Goal: Transaction & Acquisition: Book appointment/travel/reservation

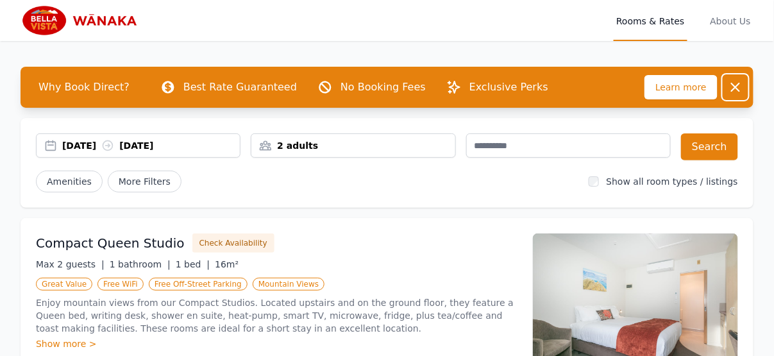
click at [738, 86] on icon "button" at bounding box center [735, 87] width 15 height 15
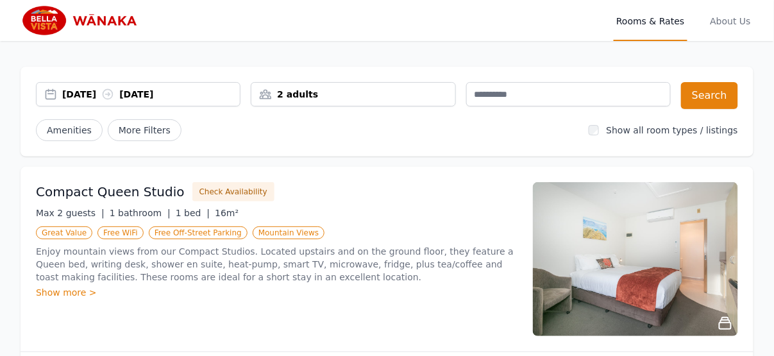
click at [81, 291] on div "Show more >" at bounding box center [277, 292] width 482 height 13
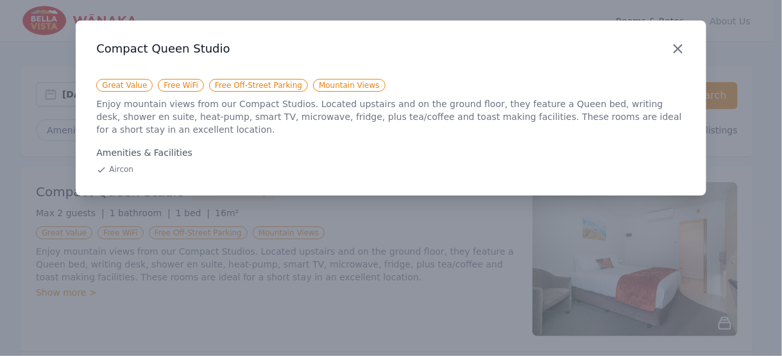
click at [683, 52] on icon "button" at bounding box center [677, 48] width 15 height 15
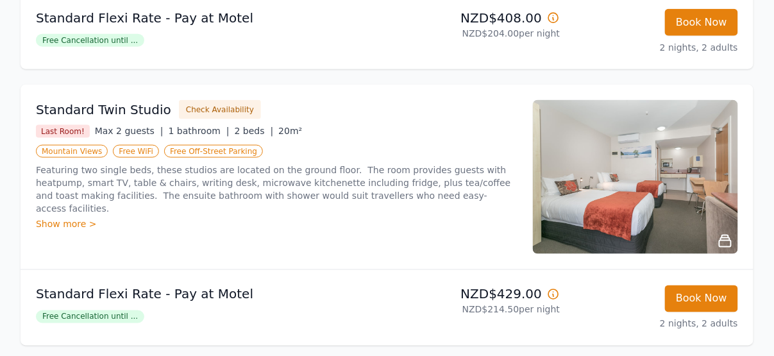
scroll to position [358, 0]
click at [72, 217] on div "Show more >" at bounding box center [277, 223] width 482 height 13
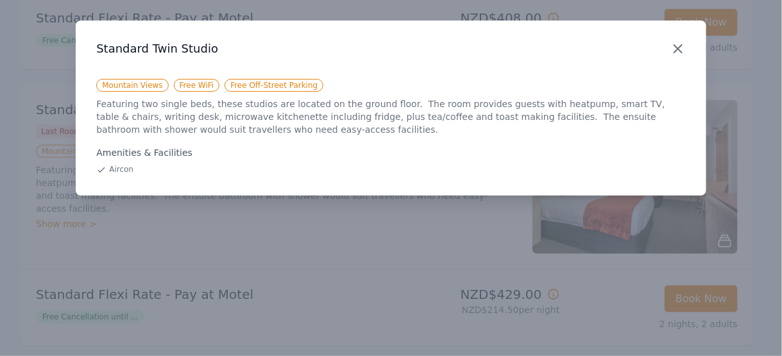
click at [680, 51] on icon "button" at bounding box center [678, 49] width 8 height 8
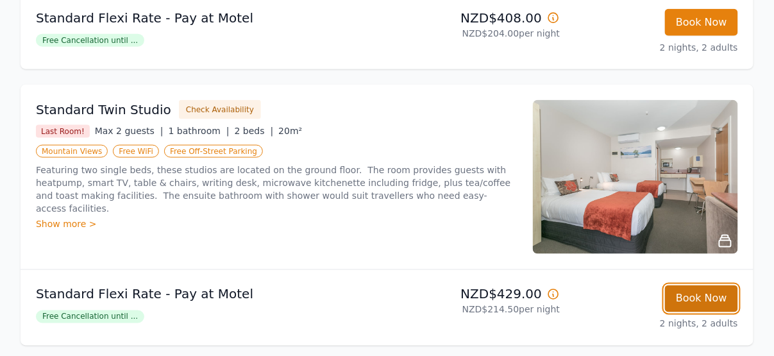
click at [706, 298] on button "Book Now" at bounding box center [701, 298] width 73 height 27
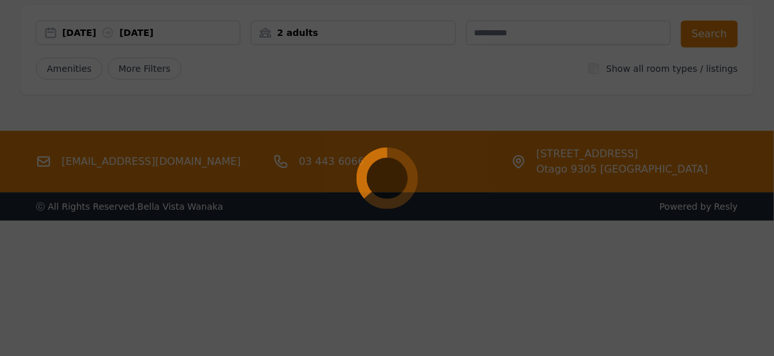
scroll to position [62, 0]
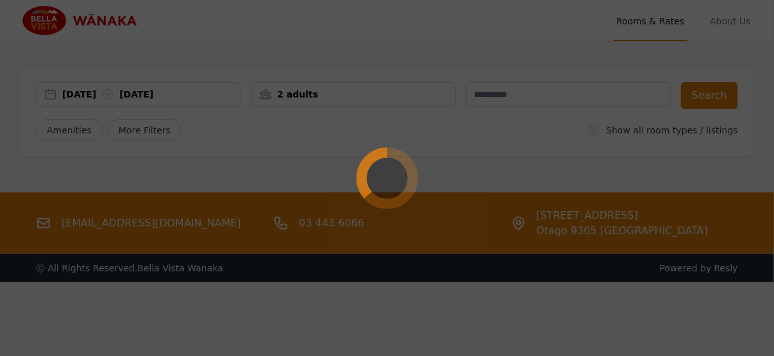
select select "**"
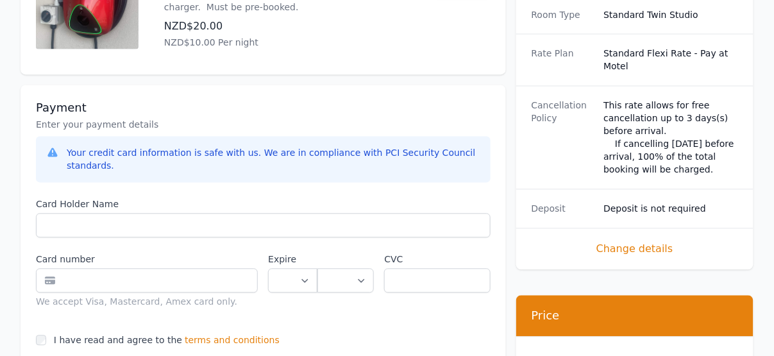
scroll to position [718, 0]
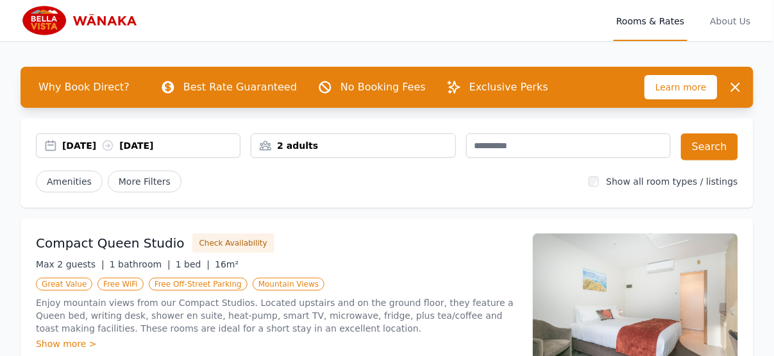
scroll to position [239, 0]
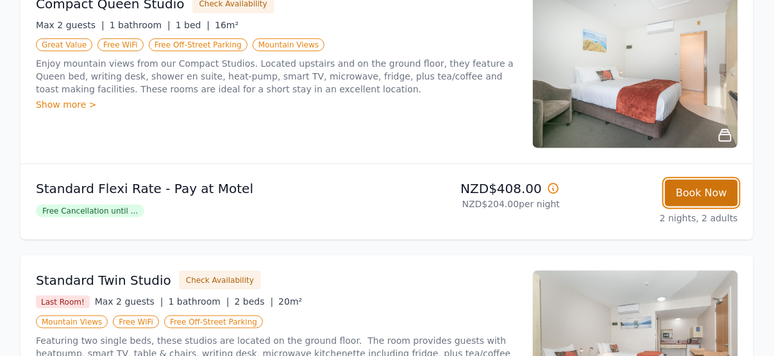
click at [701, 190] on button "Book Now" at bounding box center [701, 193] width 73 height 27
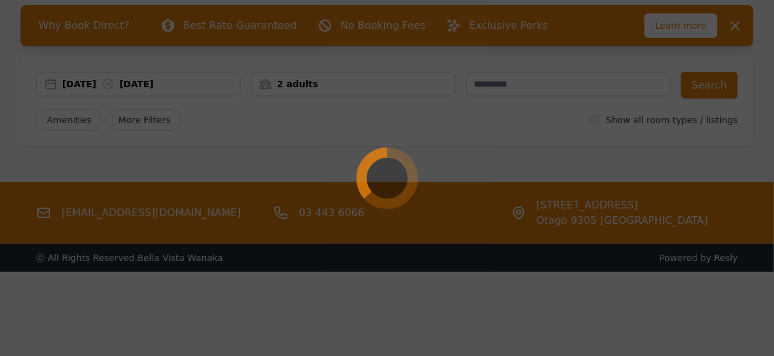
scroll to position [62, 0]
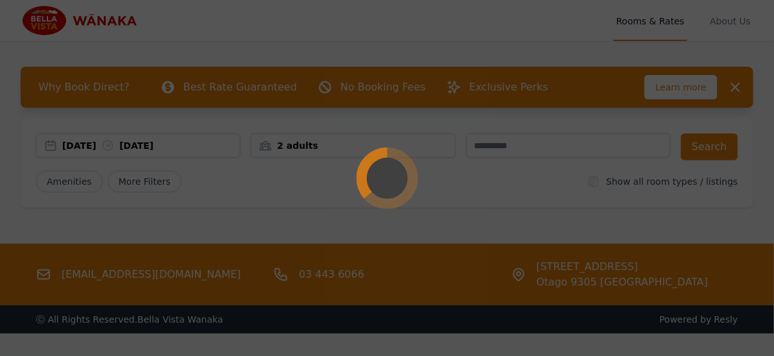
select select "**"
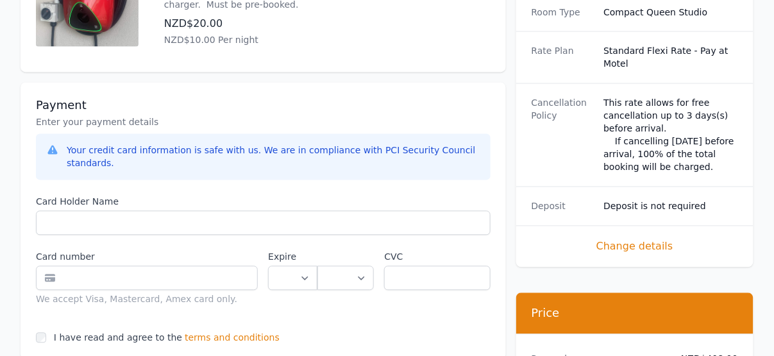
scroll to position [831, 0]
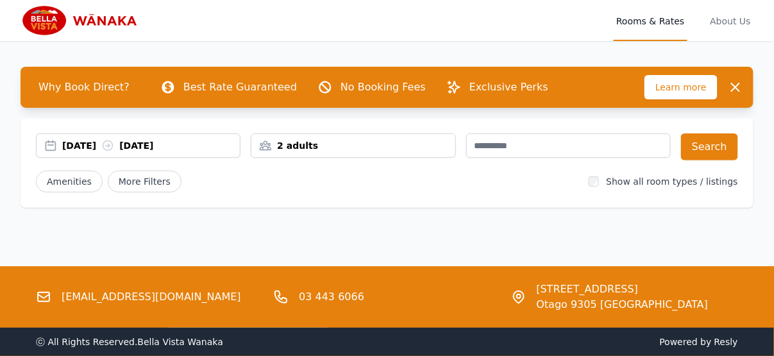
scroll to position [62, 0]
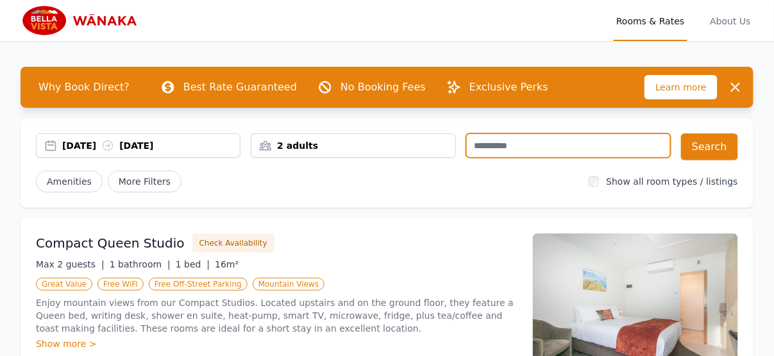
click at [552, 146] on input "text" at bounding box center [568, 145] width 205 height 24
click at [97, 24] on img at bounding box center [83, 20] width 124 height 31
